Goal: Ask a question

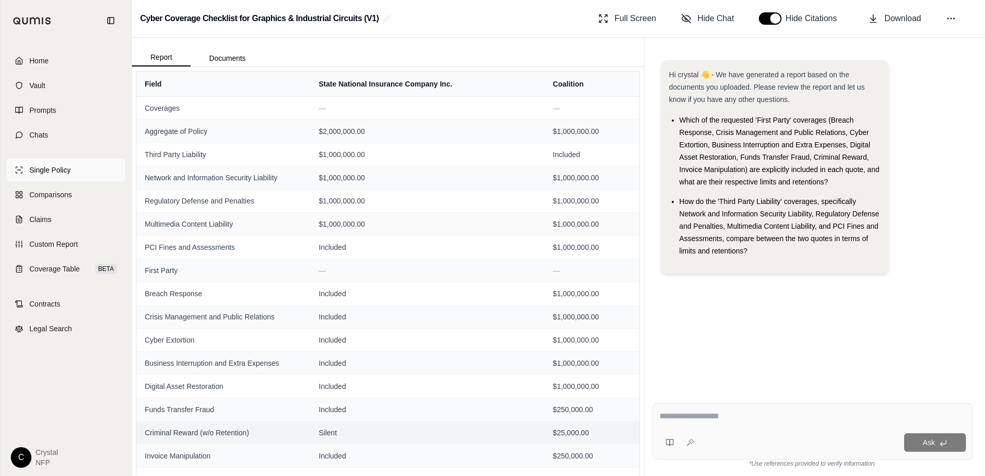
click at [44, 166] on span "Single Policy" at bounding box center [49, 170] width 41 height 10
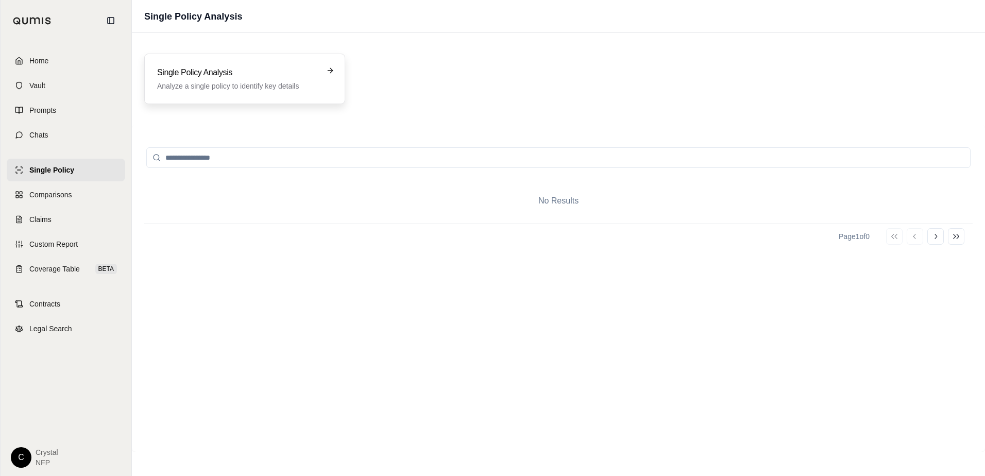
click at [266, 78] on h3 "Single Policy Analysis" at bounding box center [237, 72] width 161 height 12
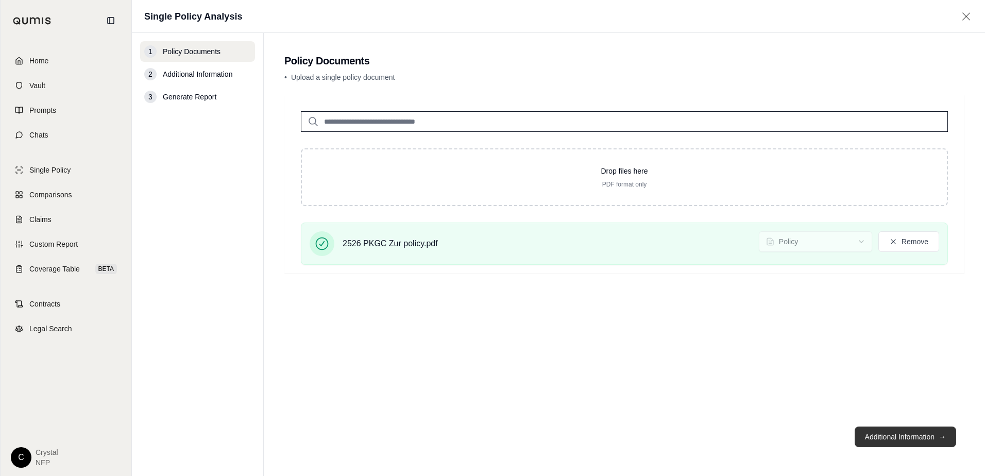
click at [881, 441] on button "Additional Information →" at bounding box center [904, 436] width 101 height 21
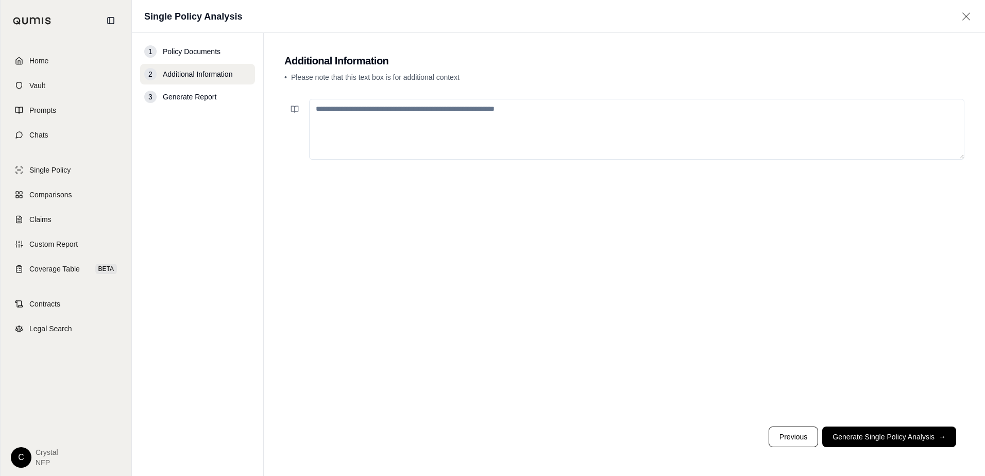
click at [365, 116] on textarea at bounding box center [636, 129] width 655 height 61
type textarea "**********"
click at [43, 60] on span "Home" at bounding box center [38, 61] width 19 height 10
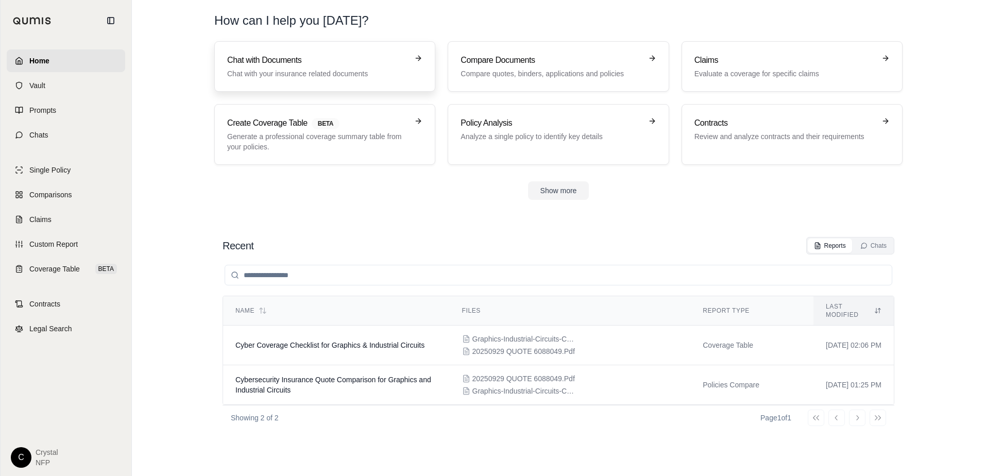
click at [271, 63] on h3 "Chat with Documents" at bounding box center [317, 60] width 181 height 12
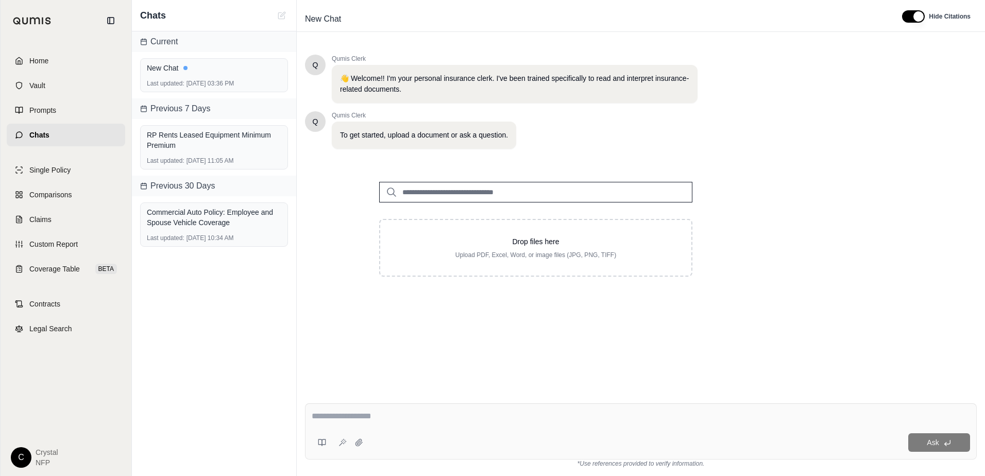
click at [473, 192] on input "search" at bounding box center [535, 192] width 313 height 21
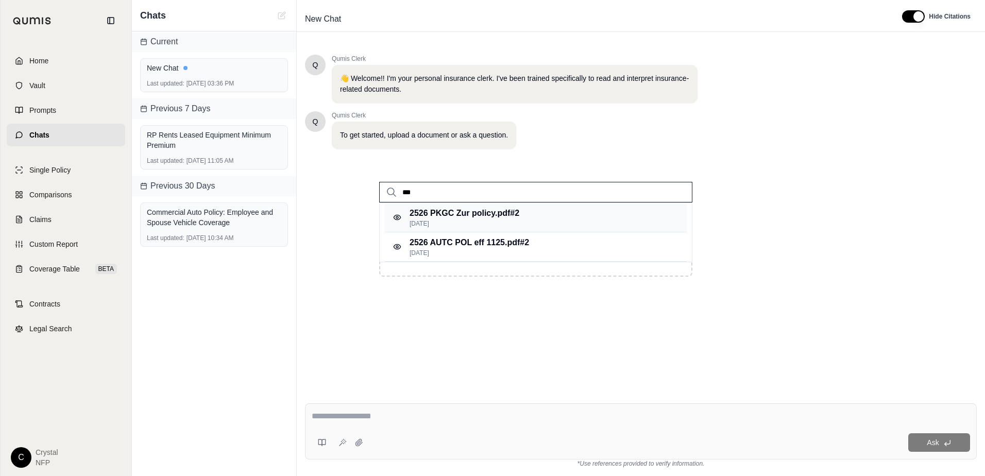
type input "***"
click at [474, 216] on p "2526 PKGC Zur policy.pdf #2" at bounding box center [464, 213] width 110 height 12
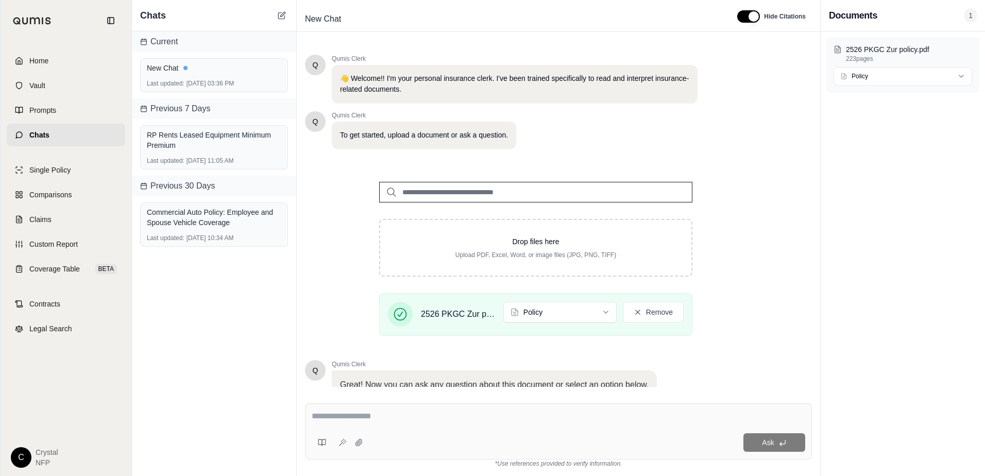
scroll to position [80, 0]
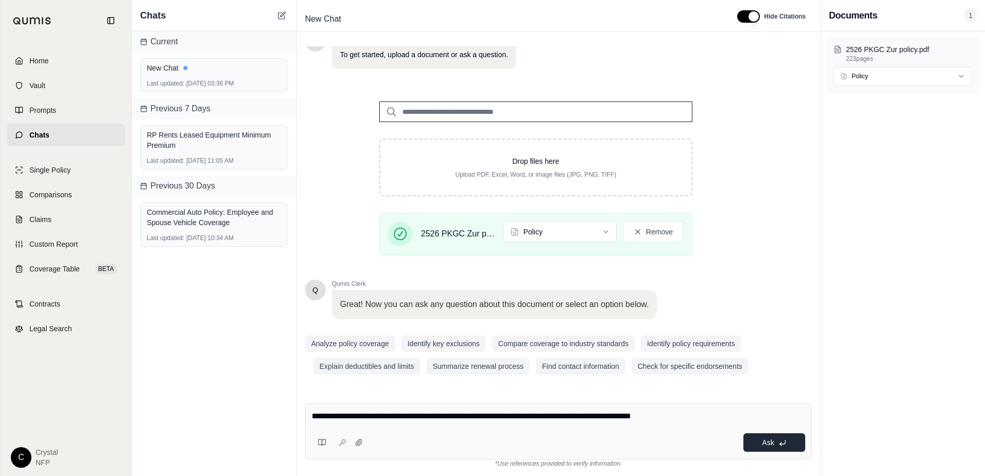
type textarea "**********"
click at [764, 438] on span "Ask" at bounding box center [768, 442] width 12 height 8
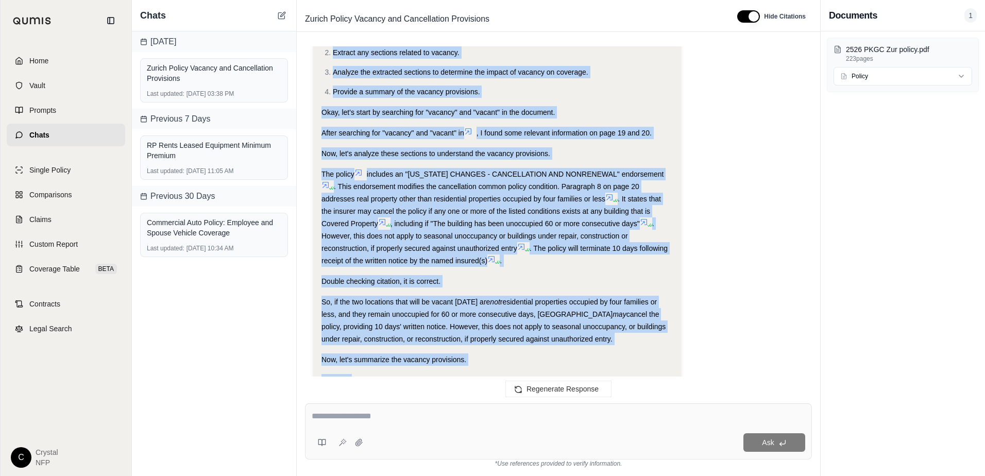
scroll to position [435, 0]
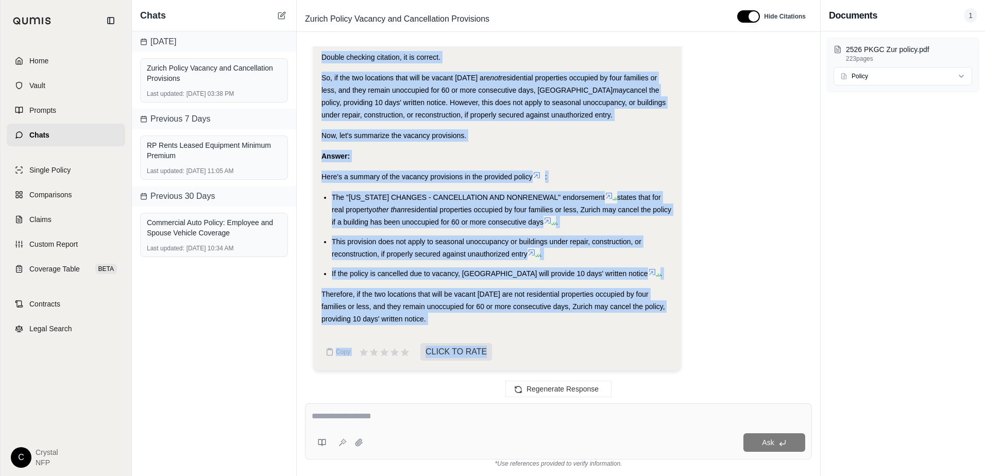
drag, startPoint x: 322, startPoint y: 111, endPoint x: 462, endPoint y: 386, distance: 309.3
click at [462, 386] on div "can you advise on what the vacancy provisions are in this policy as 2 locations…" at bounding box center [558, 216] width 523 height 357
click at [350, 352] on span "Copy" at bounding box center [343, 352] width 14 height 8
click at [802, 237] on div "Analysis: Okay, I need to find the vacancy provisions in the provided insurance…" at bounding box center [558, 30] width 490 height 695
